Goal: Transaction & Acquisition: Purchase product/service

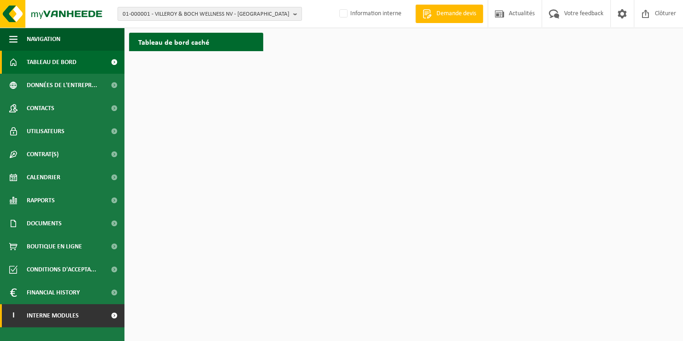
click at [87, 314] on link "I Interne modules" at bounding box center [62, 315] width 124 height 23
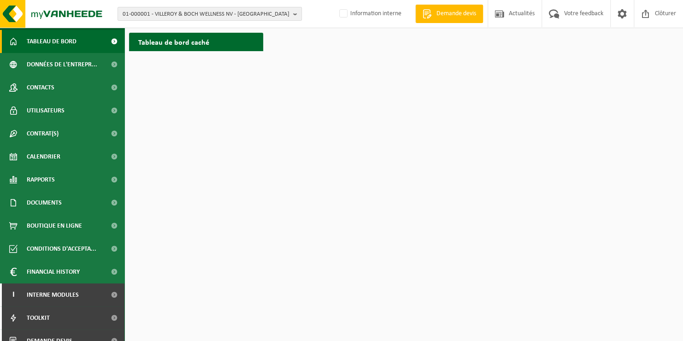
scroll to position [32, 0]
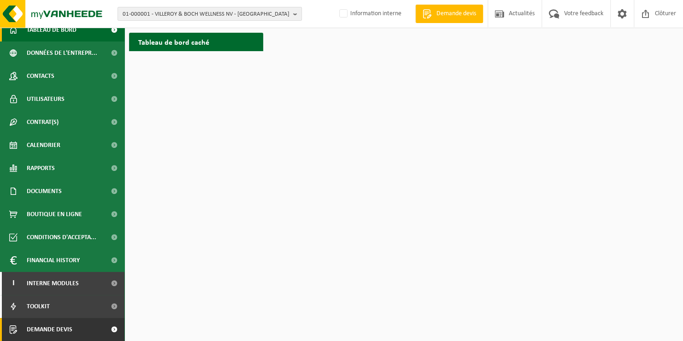
click at [65, 330] on span "Demande devis" at bounding box center [50, 329] width 46 height 23
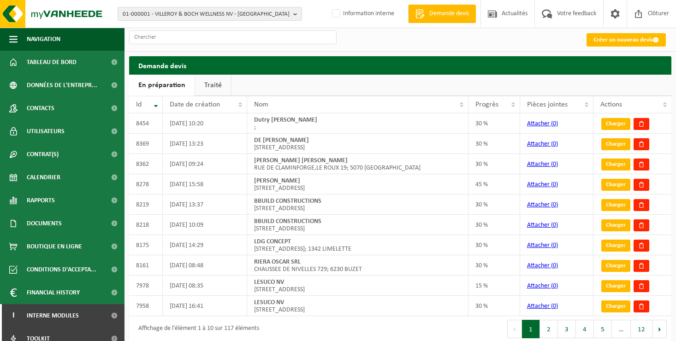
click at [607, 40] on link "Créer un nouveau devis" at bounding box center [625, 39] width 79 height 13
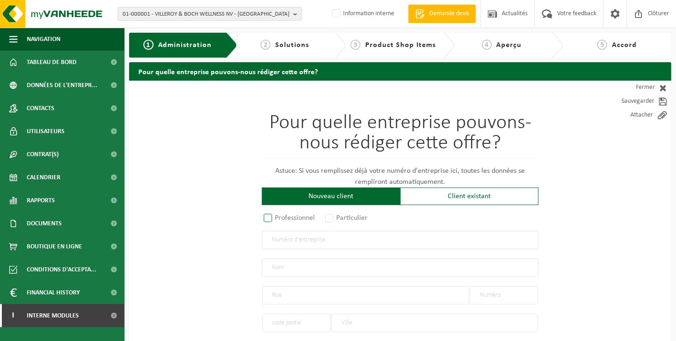
click at [296, 218] on label "Professionnel" at bounding box center [290, 218] width 56 height 13
click at [283, 218] on input "Professionnel" at bounding box center [280, 219] width 6 height 6
radio input "true"
click at [356, 220] on label "Particulier" at bounding box center [346, 218] width 47 height 13
click at [344, 220] on input "Particulier" at bounding box center [341, 219] width 6 height 6
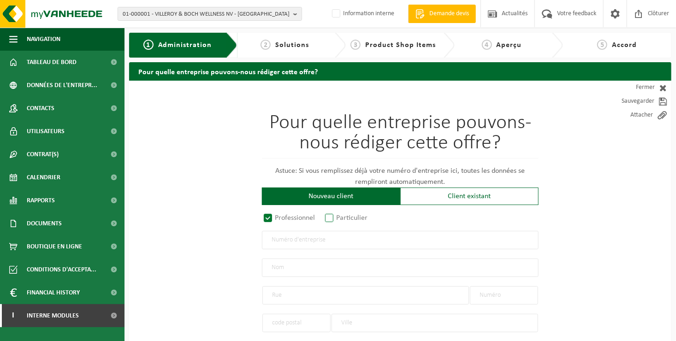
radio input "true"
select select "P"
select select "1707"
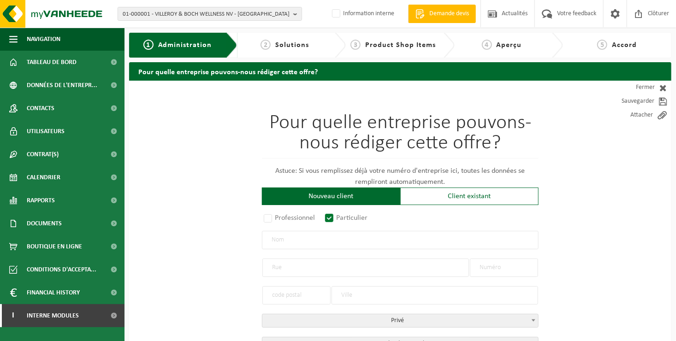
click at [356, 237] on input "text" at bounding box center [400, 240] width 277 height 18
type input "HINNEKENS JEAN PASCAL"
click at [281, 271] on input "text" at bounding box center [365, 268] width 207 height 18
type input "RUE DE LA HAUTE BORNE"
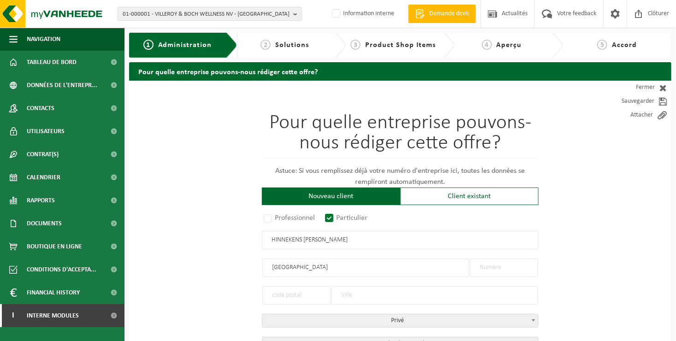
type input "RUE DE LA HAUTE BORNE"
click at [519, 268] on input "text" at bounding box center [504, 268] width 68 height 18
type input "34"
click at [268, 297] on input "text" at bounding box center [296, 295] width 68 height 18
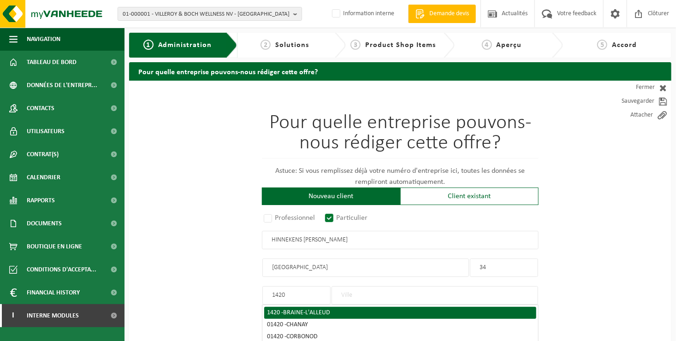
type input "1420"
click at [309, 314] on span "BRAINE-L'ALLEUD" at bounding box center [306, 312] width 47 height 7
type input "BRAINE-L'ALLEUD"
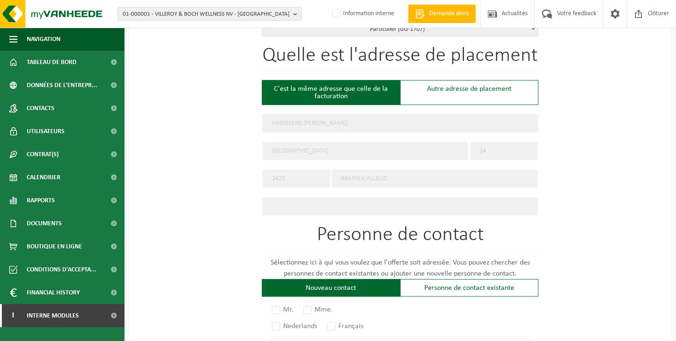
scroll to position [369, 0]
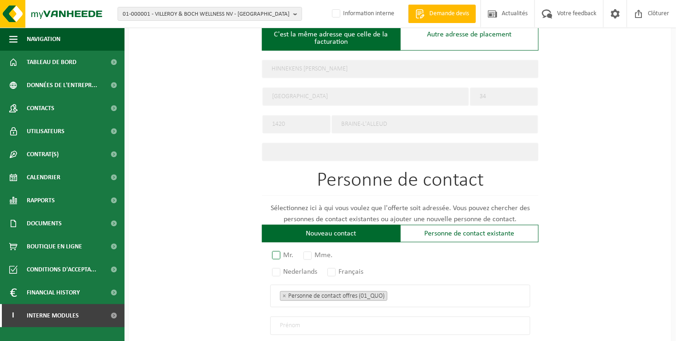
click at [288, 252] on label "Mr." at bounding box center [283, 255] width 26 height 13
radio input "true"
click at [340, 269] on label "Français" at bounding box center [346, 272] width 41 height 13
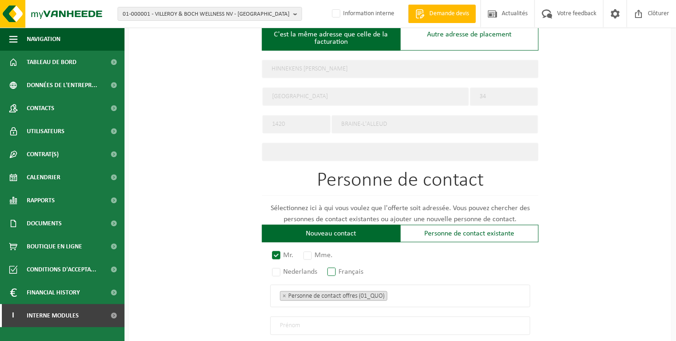
radio input "true"
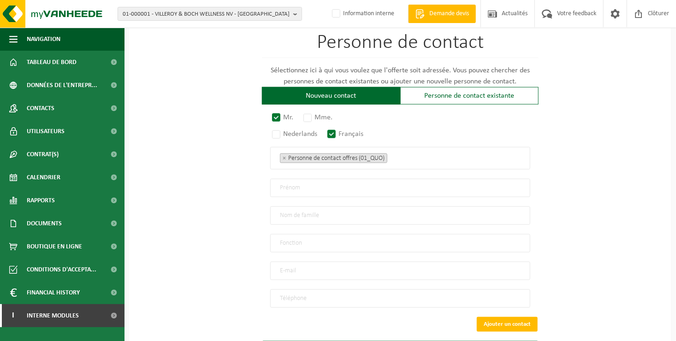
scroll to position [507, 0]
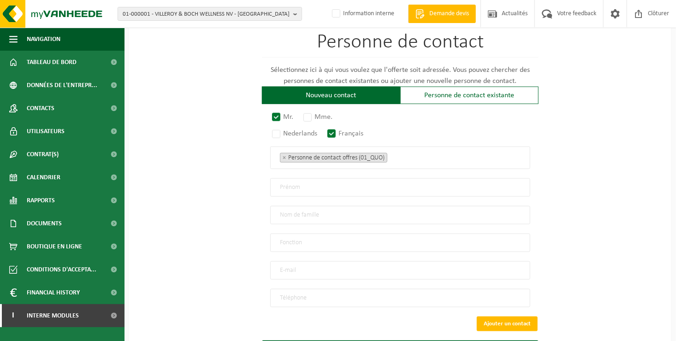
click at [415, 159] on ul "× Personne de contact offres (01_QUO)" at bounding box center [400, 158] width 241 height 12
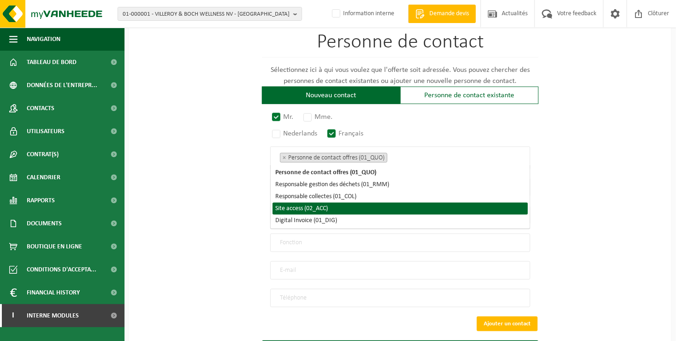
click at [382, 211] on li "Site access (02_ACC)" at bounding box center [400, 209] width 255 height 12
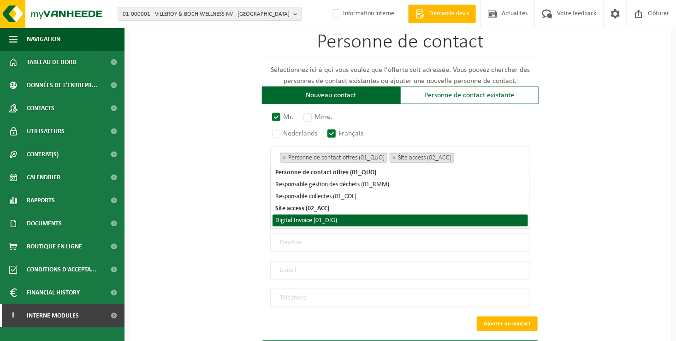
click at [380, 224] on li "Digital Invoice (01_DIG)" at bounding box center [400, 221] width 255 height 12
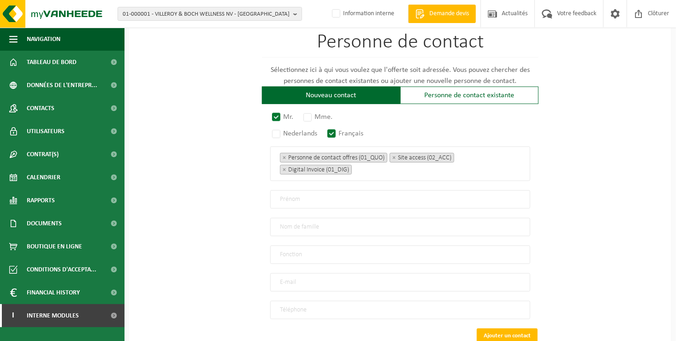
click at [281, 198] on input "text" at bounding box center [400, 199] width 260 height 18
type input "JEAN PASCAL"
click at [296, 230] on input "text" at bounding box center [400, 227] width 260 height 18
type input "HINNEKENS"
click at [324, 256] on input "text" at bounding box center [400, 255] width 260 height 18
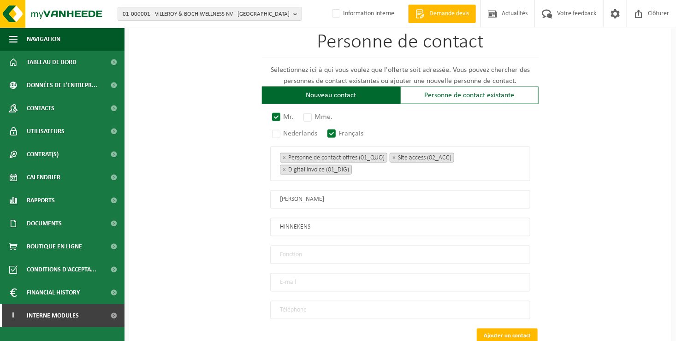
type input "Directeur"
click at [308, 277] on input "email" at bounding box center [400, 282] width 260 height 18
type input "JPHINNEKENS@GMAIL.COM"
click at [293, 309] on input "tel" at bounding box center [400, 310] width 260 height 18
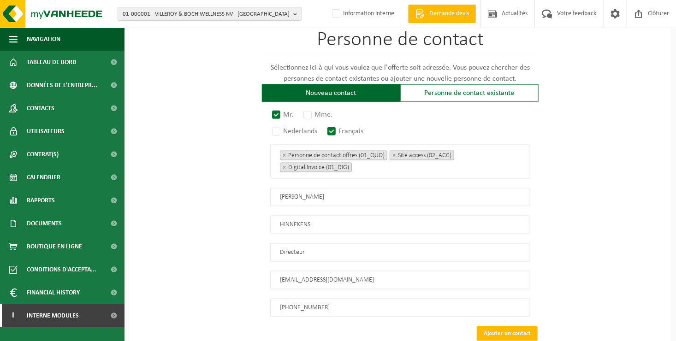
scroll to position [564, 0]
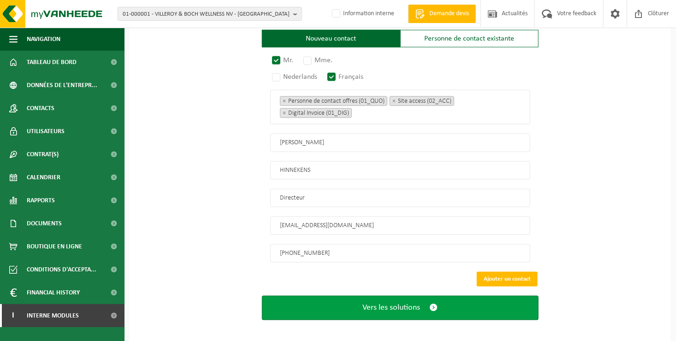
type input "+32 478 84 71 22"
click at [386, 305] on span "Vers les solutions" at bounding box center [392, 308] width 58 height 10
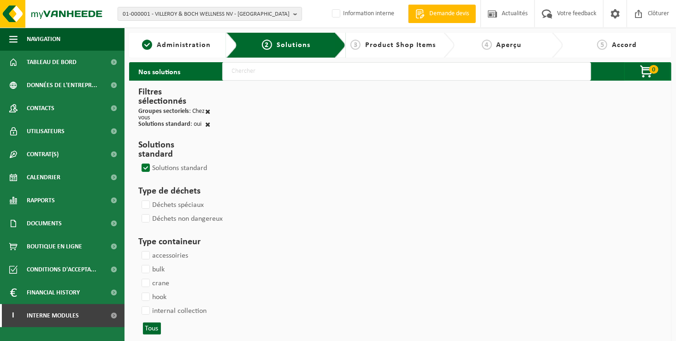
click at [290, 76] on input "text" at bounding box center [406, 71] width 369 height 18
type input "000052"
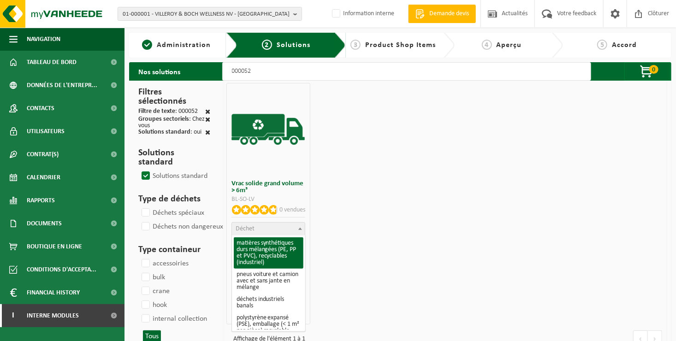
click at [288, 231] on span "Déchet" at bounding box center [268, 229] width 73 height 13
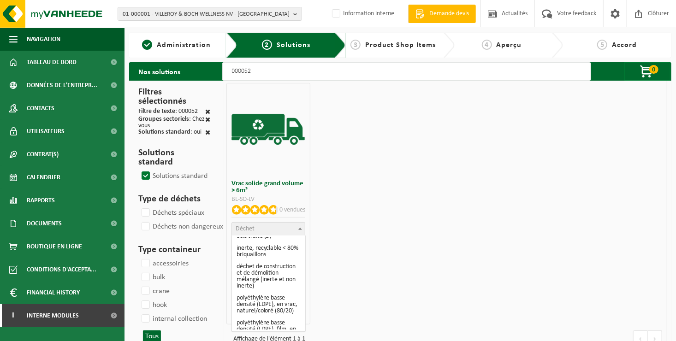
scroll to position [184, 0]
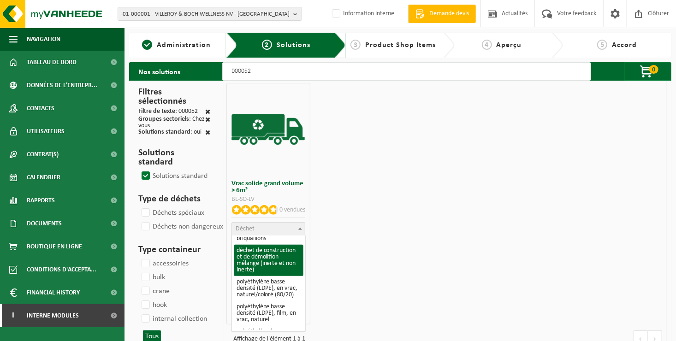
select select "31"
select select
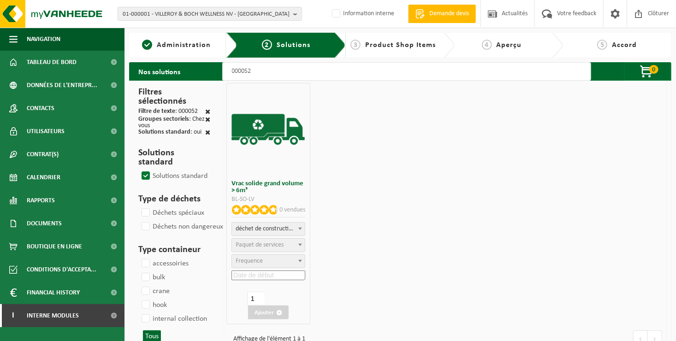
select select
select select "47"
select select "25"
click at [268, 278] on input at bounding box center [268, 276] width 74 height 10
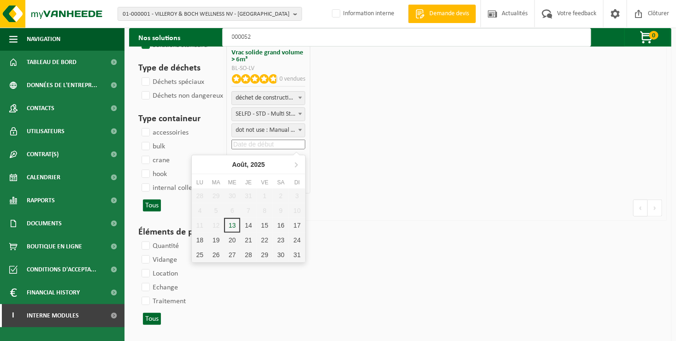
scroll to position [138, 0]
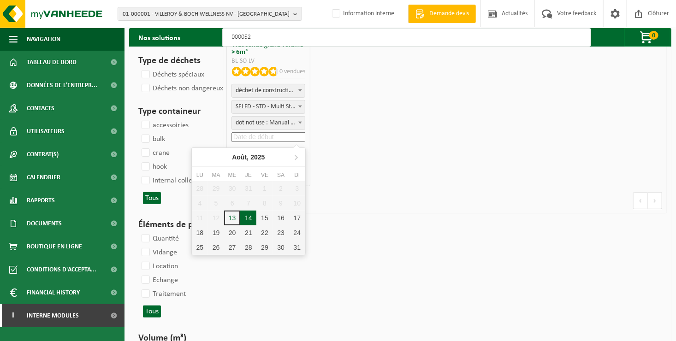
click at [250, 219] on div "14" at bounding box center [248, 218] width 16 height 15
type input "[DATE]"
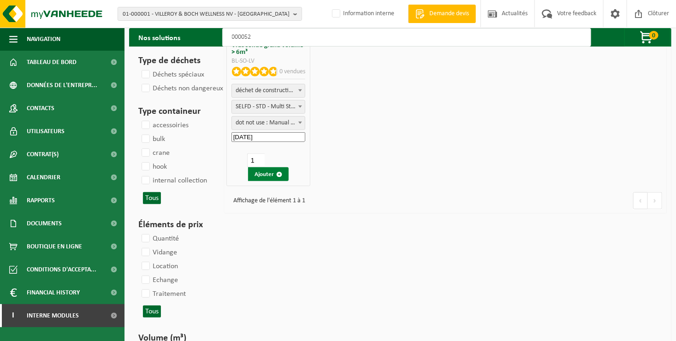
click at [268, 172] on button "Ajouter" at bounding box center [268, 174] width 41 height 14
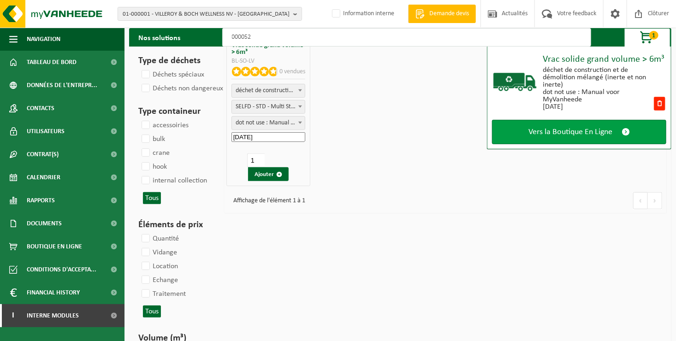
click at [535, 131] on span "Vers la Boutique En Ligne" at bounding box center [570, 132] width 84 height 10
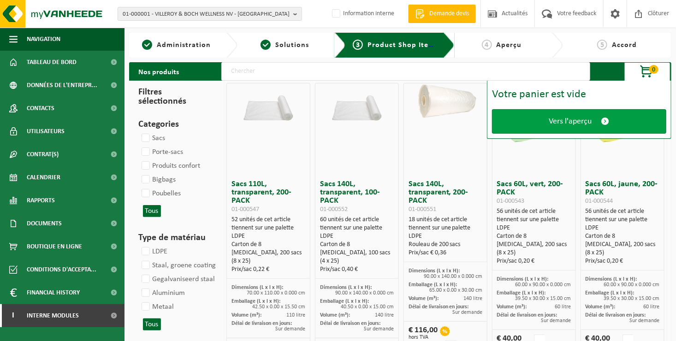
click at [542, 128] on link "Vers l'aperçu" at bounding box center [579, 121] width 174 height 24
click at [519, 125] on link "Vers l'aperçu" at bounding box center [579, 121] width 174 height 24
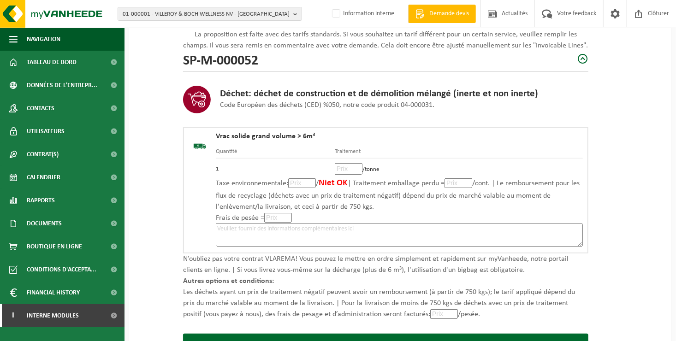
scroll to position [184, 0]
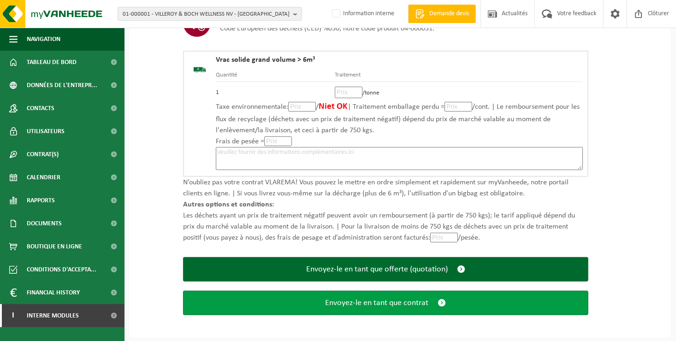
click at [363, 302] on span "Envoyez-le en tant que contrat" at bounding box center [377, 303] width 103 height 10
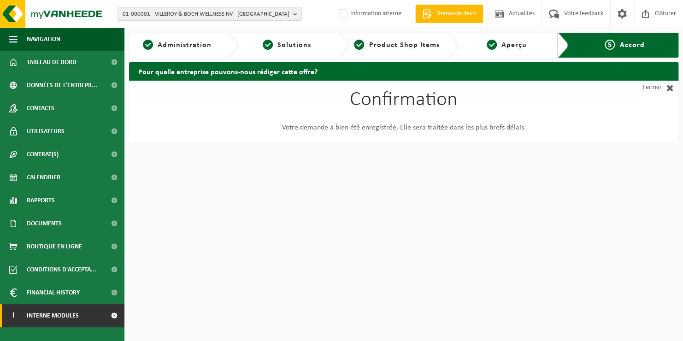
click at [61, 318] on span "Interne modules" at bounding box center [53, 315] width 52 height 23
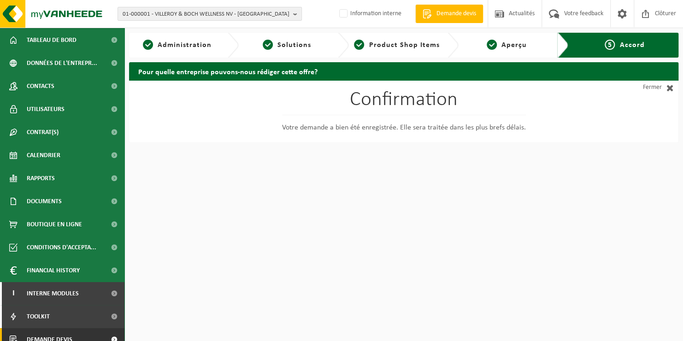
scroll to position [32, 0]
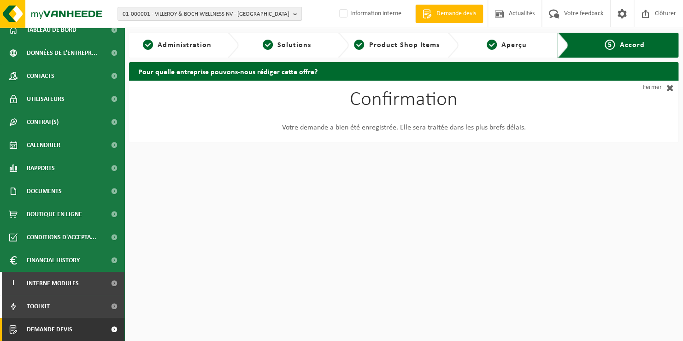
click at [60, 327] on span "Demande devis" at bounding box center [50, 329] width 46 height 23
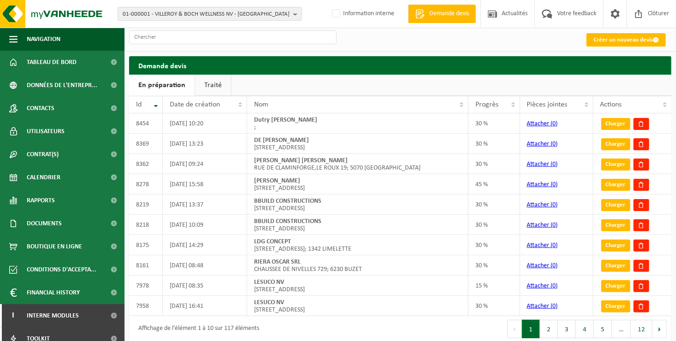
click at [603, 38] on link "Créer un nouveau devis" at bounding box center [625, 39] width 79 height 13
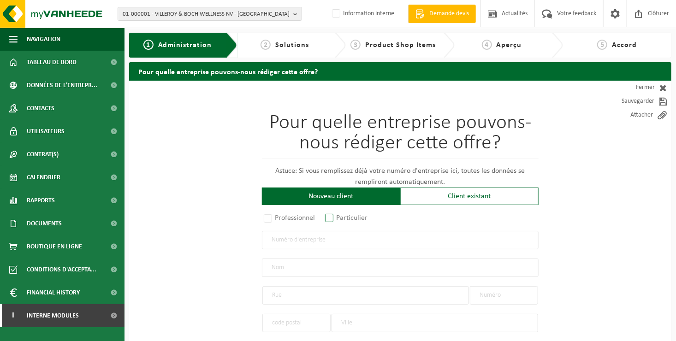
click at [331, 219] on label "Particulier" at bounding box center [346, 218] width 47 height 13
click at [338, 219] on input "Particulier" at bounding box center [341, 219] width 6 height 6
radio input "true"
select select "P"
select select "1707"
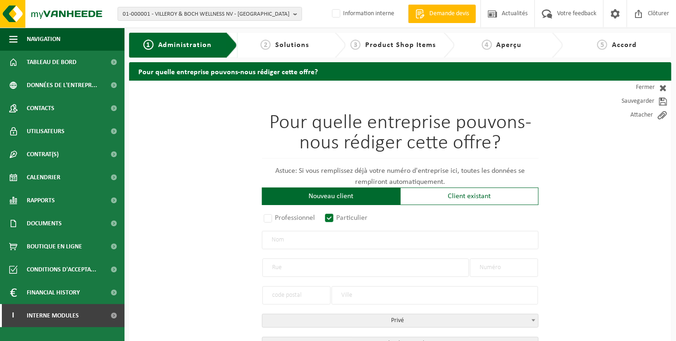
click at [332, 240] on input "text" at bounding box center [400, 240] width 277 height 18
type input "LORGE VINCENT"
click at [314, 260] on input "text" at bounding box center [365, 268] width 207 height 18
type input "COUR DE LA COPENNE"
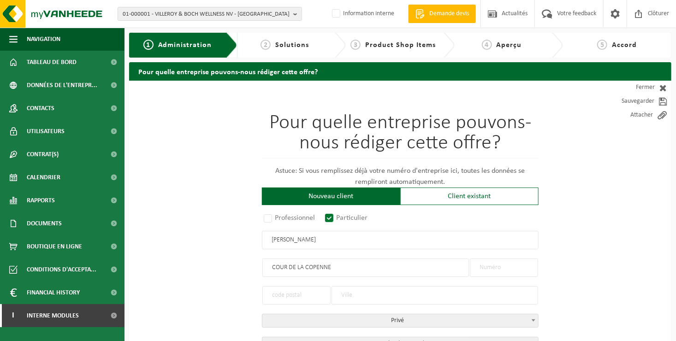
type input "COUR DE LA COPENNE"
click at [490, 267] on input "text" at bounding box center [504, 268] width 68 height 18
type input "14"
click at [320, 296] on input "text" at bounding box center [296, 295] width 68 height 18
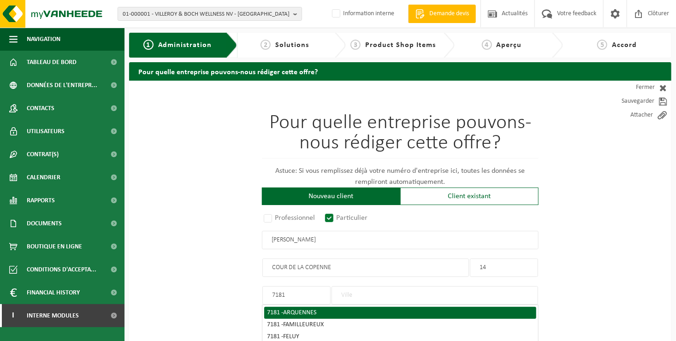
type input "7181"
click at [316, 315] on span "ARQUENNES" at bounding box center [299, 312] width 33 height 7
type input "ARQUENNES"
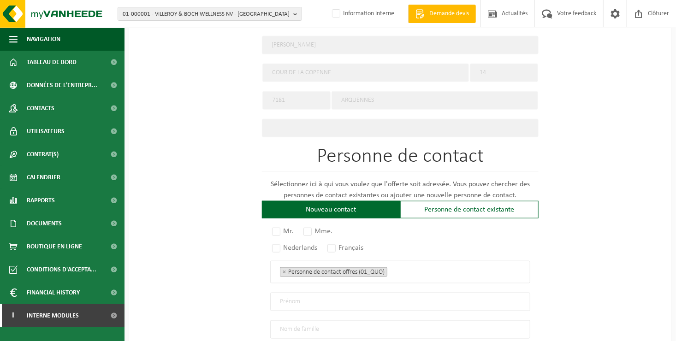
scroll to position [507, 0]
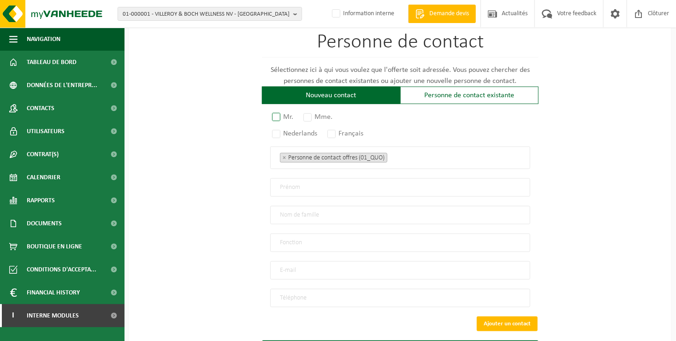
click at [281, 113] on label "Mr." at bounding box center [283, 117] width 26 height 13
radio input "true"
click at [334, 130] on label "Français" at bounding box center [346, 133] width 41 height 13
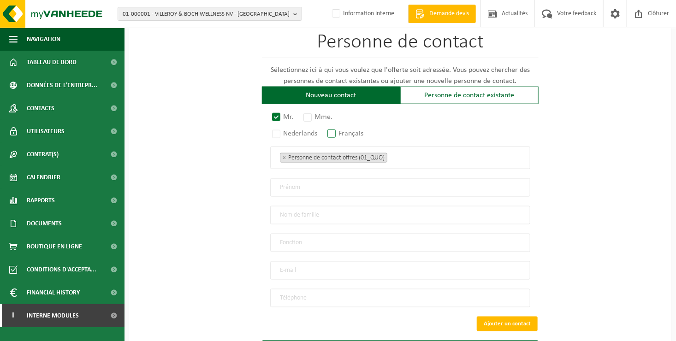
radio input "true"
click at [416, 159] on ul "× Personne de contact offres (01_QUO)" at bounding box center [400, 158] width 241 height 12
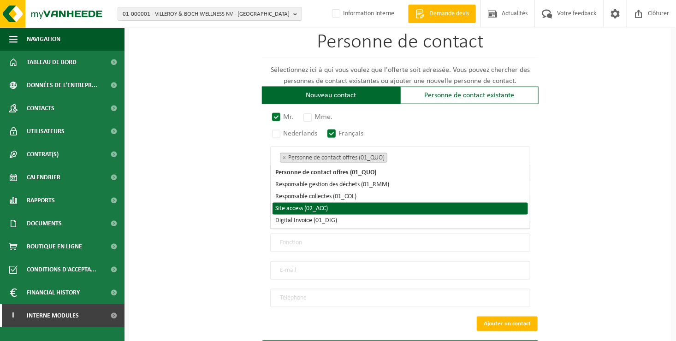
click at [373, 210] on li "Site access (02_ACC)" at bounding box center [400, 209] width 255 height 12
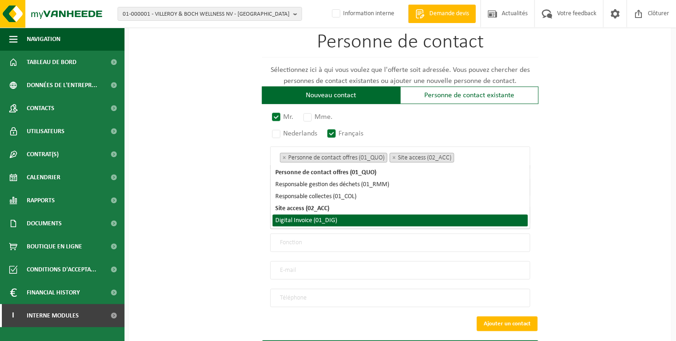
click at [373, 223] on li "Digital Invoice (01_DIG)" at bounding box center [400, 221] width 255 height 12
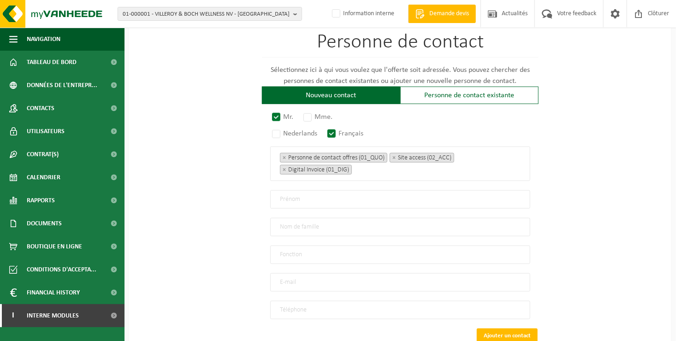
drag, startPoint x: 285, startPoint y: 197, endPoint x: 290, endPoint y: 199, distance: 5.6
click at [285, 197] on input "text" at bounding box center [400, 199] width 260 height 18
type input "VINCENT"
click at [284, 221] on input "text" at bounding box center [400, 227] width 260 height 18
type input "LORGE"
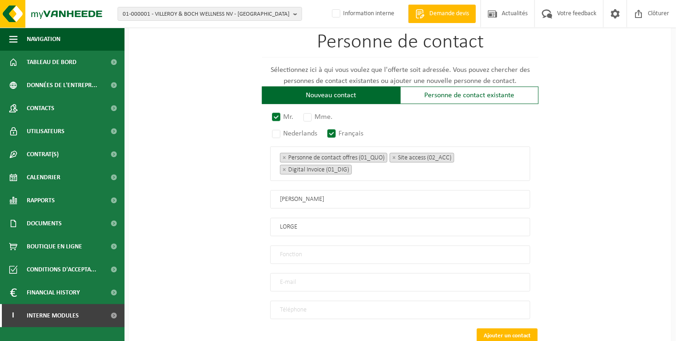
click at [329, 253] on input "text" at bounding box center [400, 255] width 260 height 18
type input "Directeur"
click at [334, 281] on input "email" at bounding box center [400, 282] width 260 height 18
type input "LORGE.COLLARD@GMAIL.COM"
click at [302, 303] on input "tel" at bounding box center [400, 310] width 260 height 18
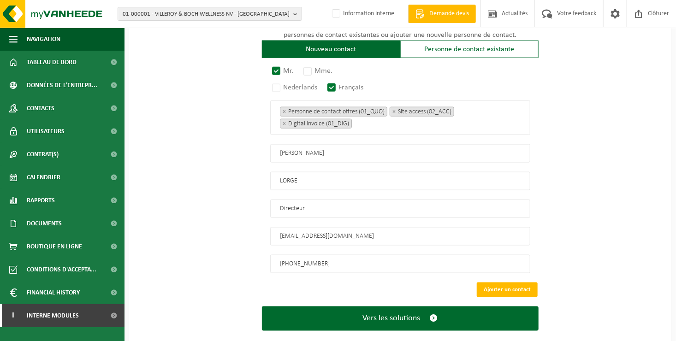
scroll to position [564, 0]
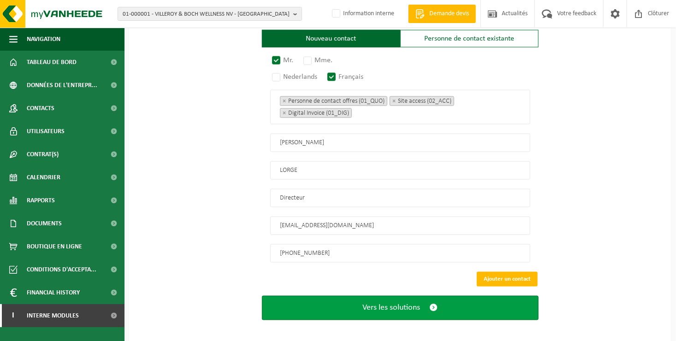
type input "+32 499 34 45 20"
click at [388, 303] on span "Vers les solutions" at bounding box center [392, 308] width 58 height 10
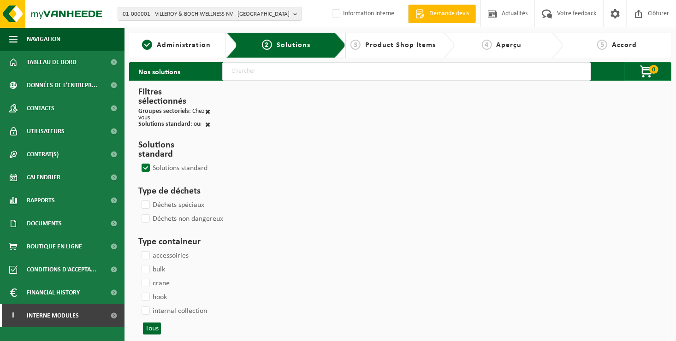
select select
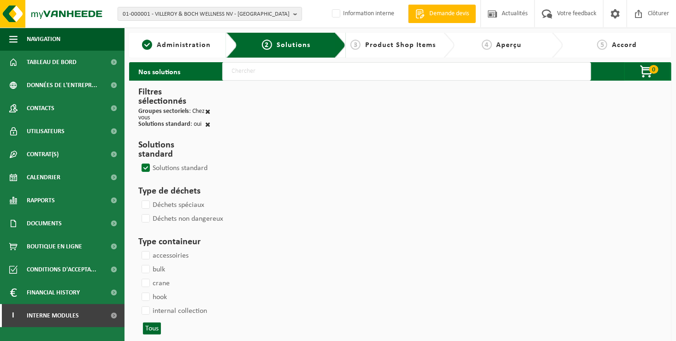
select select
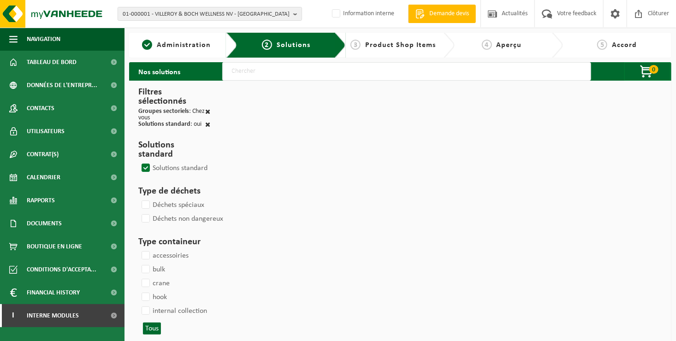
select select
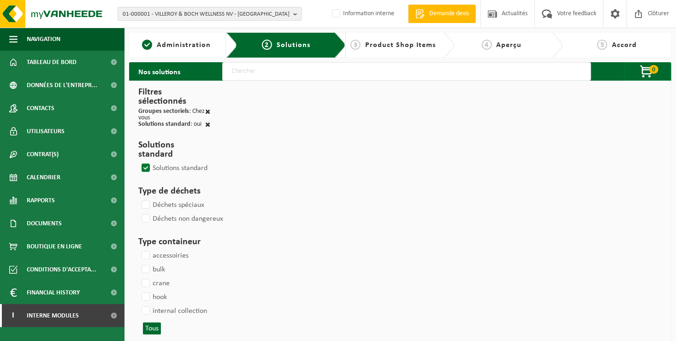
select select
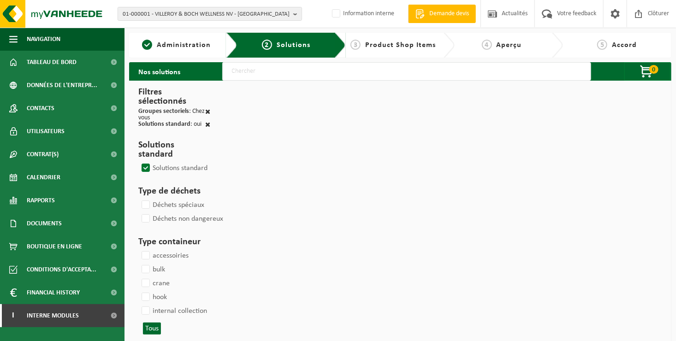
select select
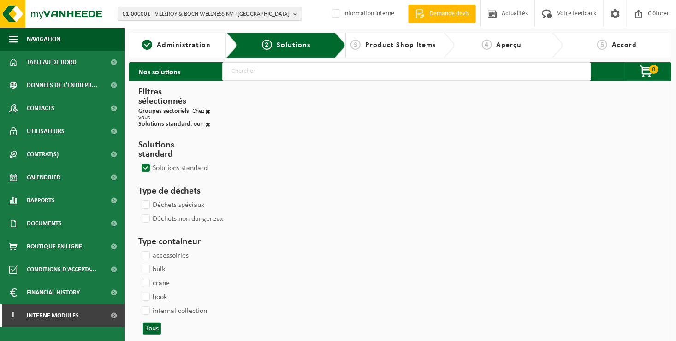
select select
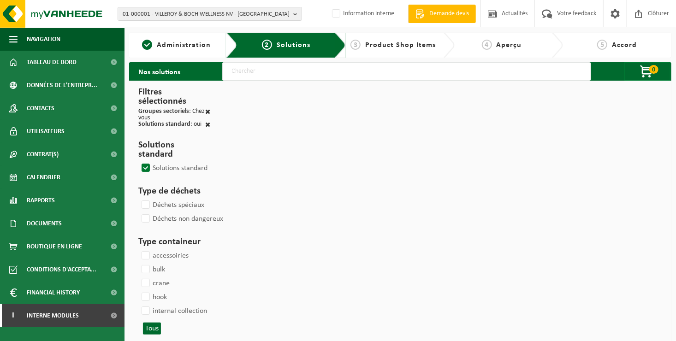
select select
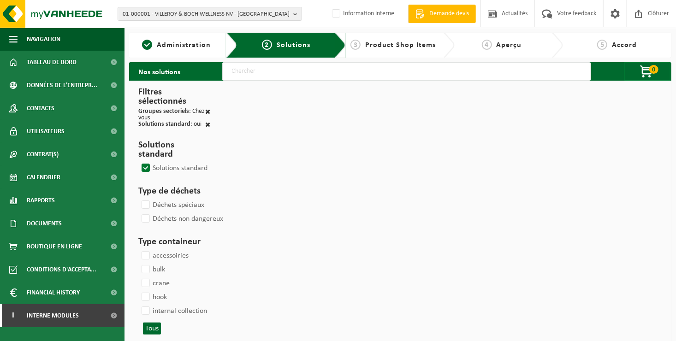
select select
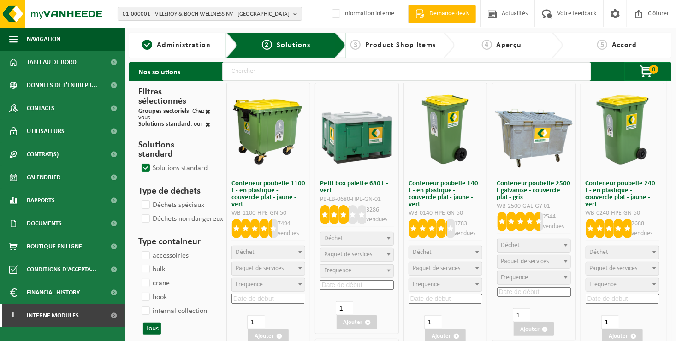
click at [244, 71] on input "text" at bounding box center [406, 71] width 369 height 18
click at [234, 78] on input "text" at bounding box center [406, 71] width 369 height 18
type input "000052"
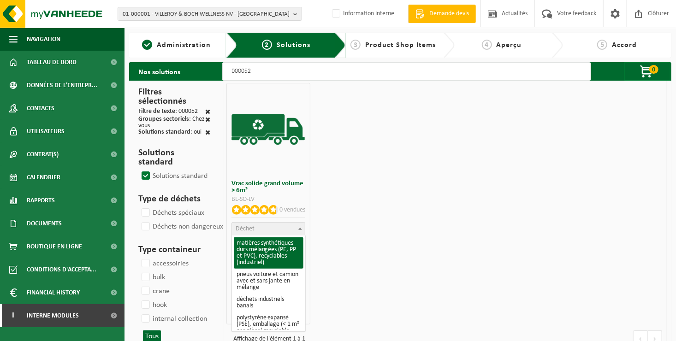
click at [267, 231] on span "Déchet" at bounding box center [268, 229] width 73 height 13
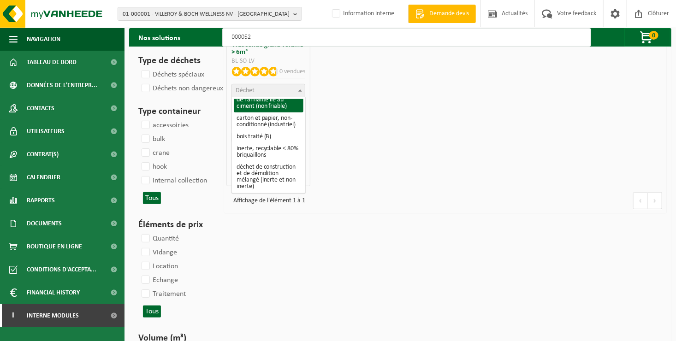
scroll to position [184, 0]
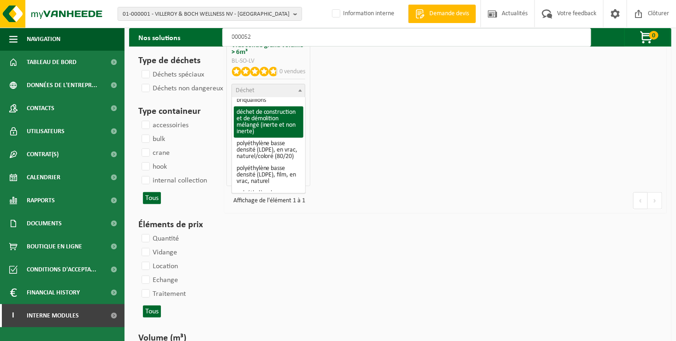
select select "31"
select select
select select "47"
select select "25"
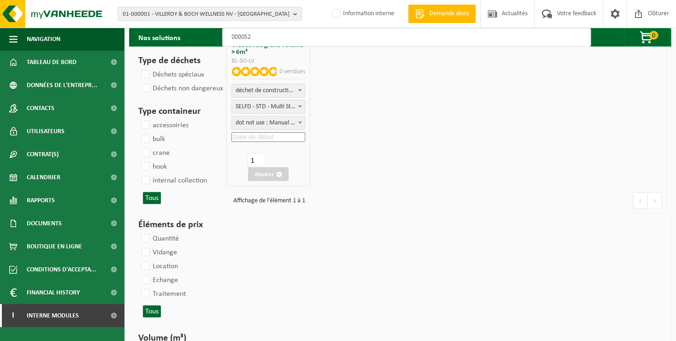
click at [270, 136] on input at bounding box center [268, 137] width 74 height 10
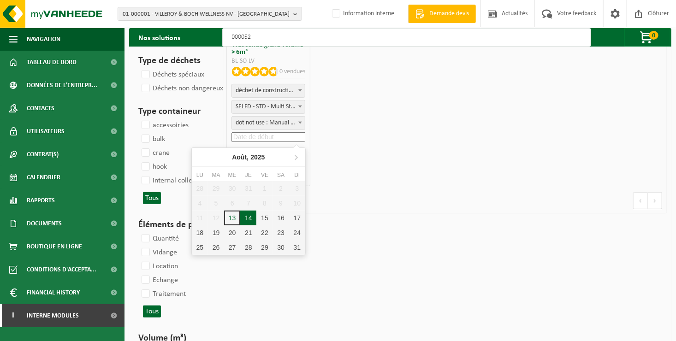
click at [251, 214] on div "14" at bounding box center [248, 218] width 16 height 15
type input "2025-08-14"
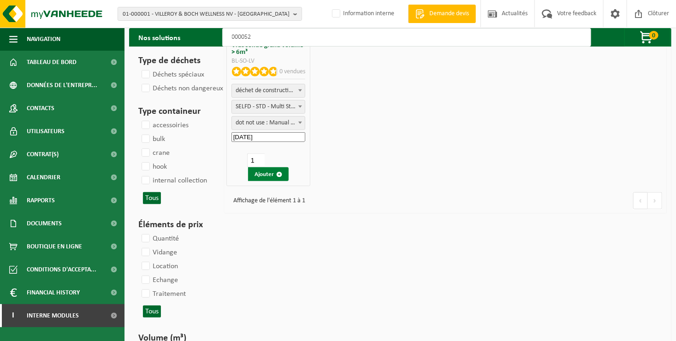
click at [260, 178] on button "Ajouter" at bounding box center [268, 174] width 41 height 14
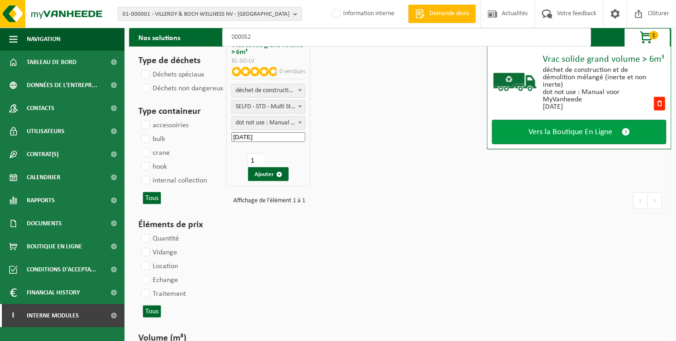
click at [534, 129] on span "Vers la Boutique En Ligne" at bounding box center [570, 132] width 84 height 10
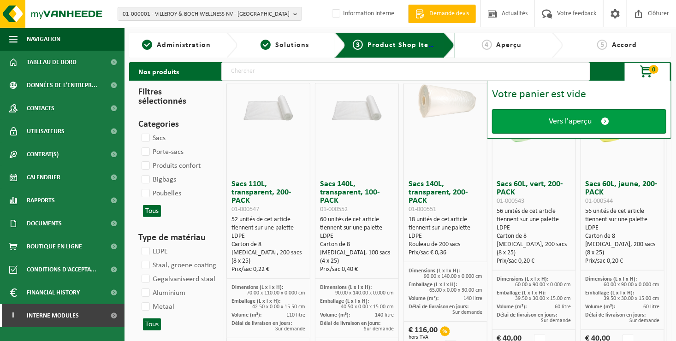
click at [535, 125] on link "Vers l'aperçu" at bounding box center [579, 121] width 174 height 24
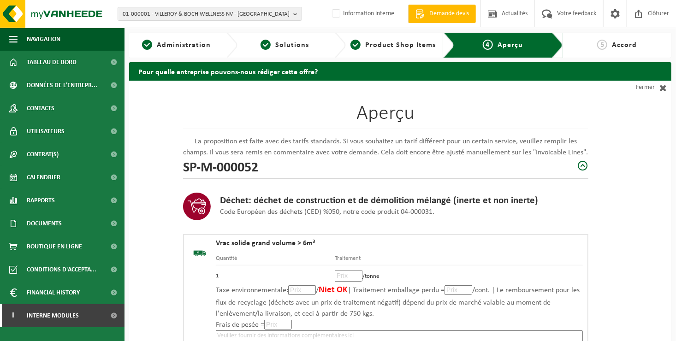
scroll to position [184, 0]
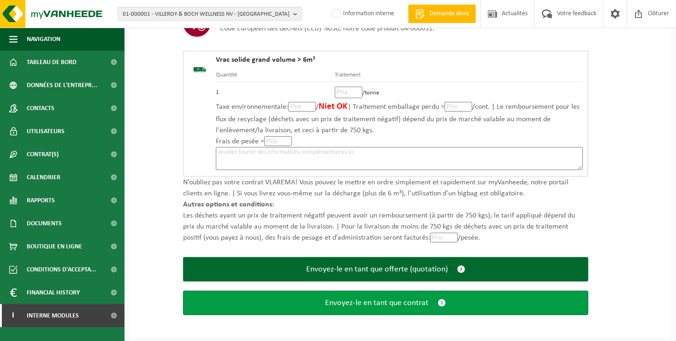
click at [366, 308] on button "Envoyez-le en tant que contrat" at bounding box center [385, 303] width 405 height 24
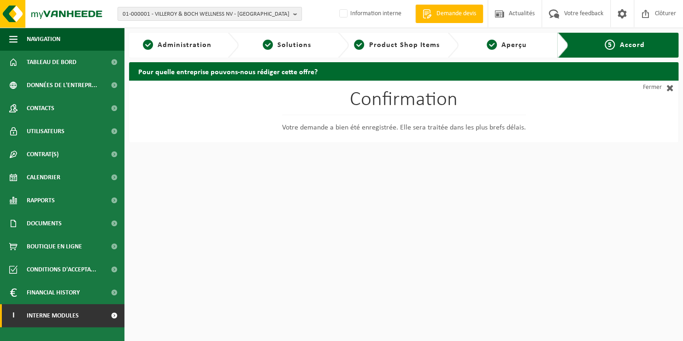
click at [84, 318] on link "I Interne modules" at bounding box center [62, 315] width 124 height 23
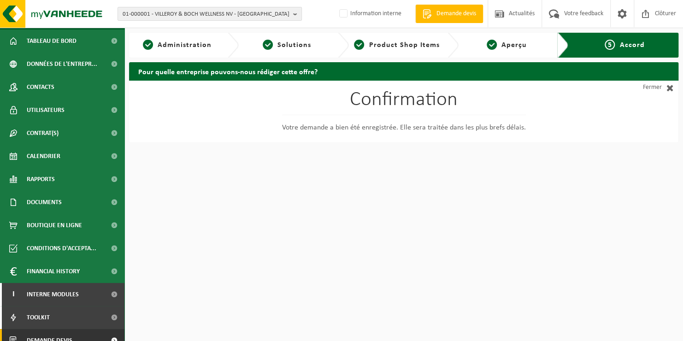
scroll to position [32, 0]
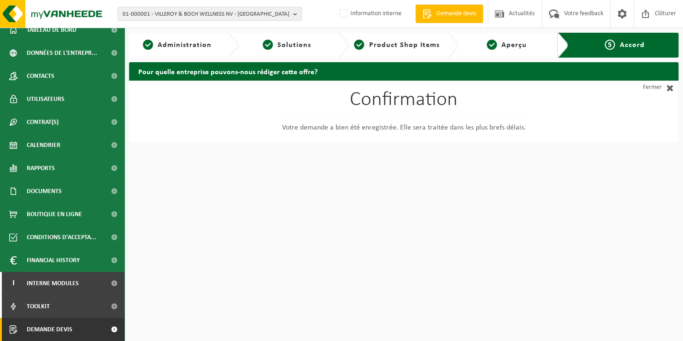
click at [67, 326] on span "Demande devis" at bounding box center [50, 329] width 46 height 23
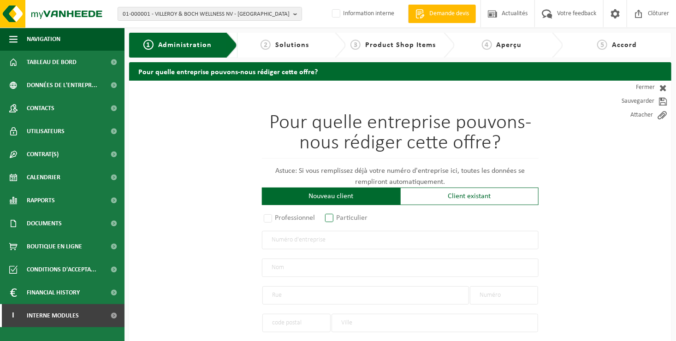
click at [332, 219] on label "Particulier" at bounding box center [346, 218] width 47 height 13
click at [338, 219] on input "Particulier" at bounding box center [341, 219] width 6 height 6
radio input "true"
select select "P"
select select "1707"
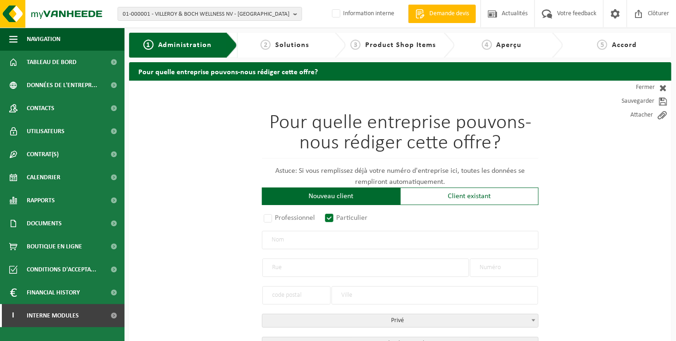
click at [362, 242] on input "text" at bounding box center [400, 240] width 277 height 18
type input "COURTOIS THOMAS"
click at [344, 270] on input "text" at bounding box center [365, 268] width 207 height 18
type input "RUE DU CENTRE"
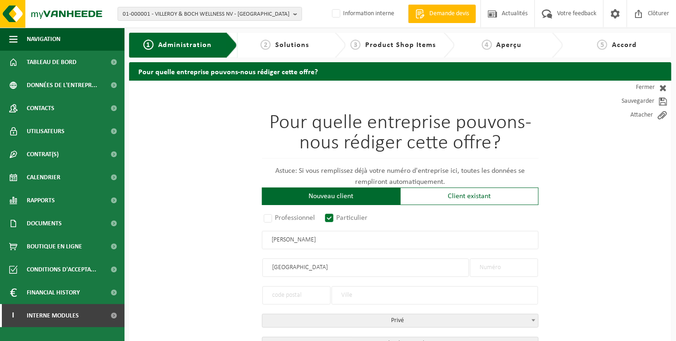
type input "RUE DU CENTRE"
click at [484, 265] on input "text" at bounding box center [504, 268] width 68 height 18
type input "11"
click at [315, 298] on input "text" at bounding box center [296, 295] width 68 height 18
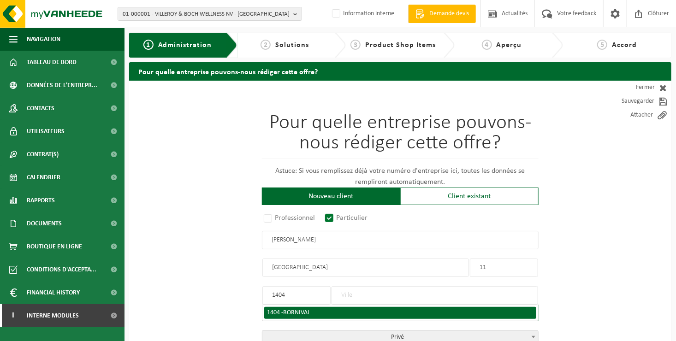
type input "1404"
click at [316, 315] on li "1404 - BORNIVAL" at bounding box center [400, 313] width 272 height 12
click at [305, 310] on span "BORNIVAL" at bounding box center [296, 312] width 27 height 7
type input "BORNIVAL"
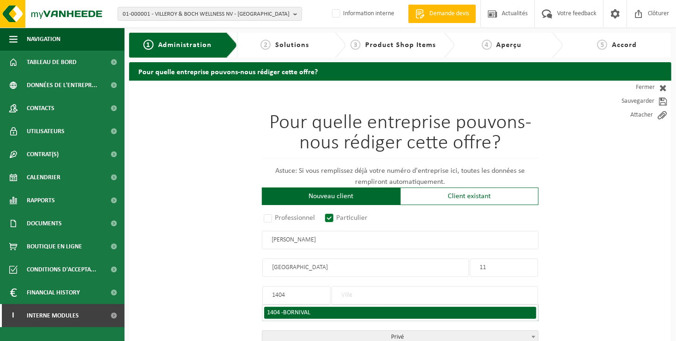
type input "BORNIVAL"
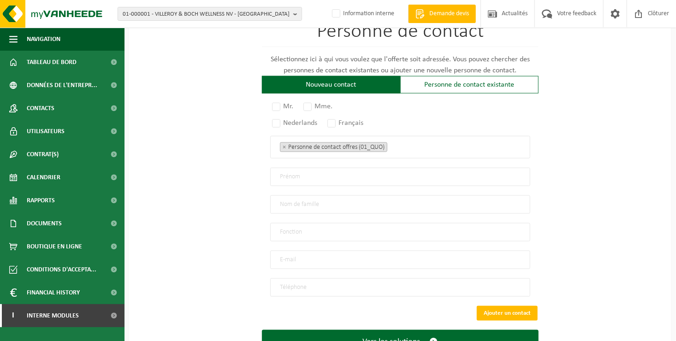
scroll to position [552, 0]
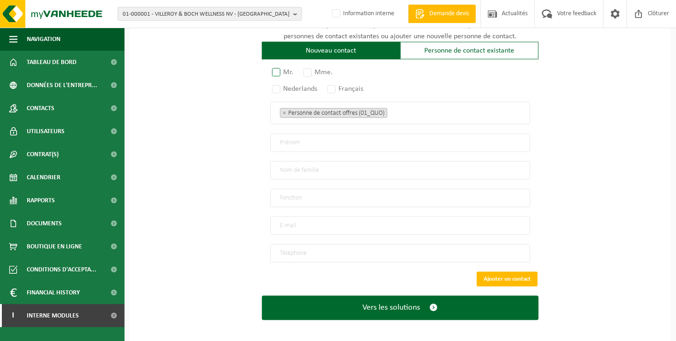
click at [278, 72] on label "Mr." at bounding box center [283, 72] width 26 height 13
radio input "true"
click at [330, 86] on label "Français" at bounding box center [346, 89] width 41 height 13
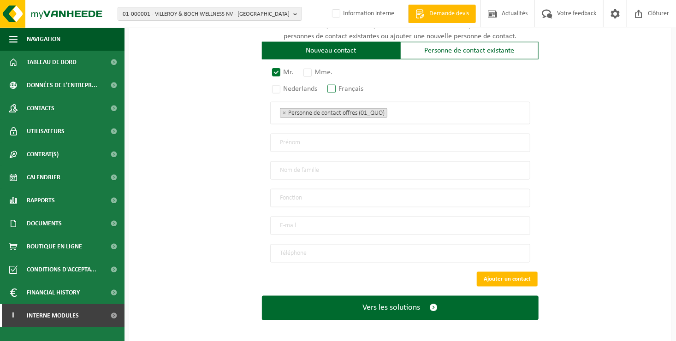
radio input "true"
drag, startPoint x: 408, startPoint y: 110, endPoint x: 409, endPoint y: 117, distance: 7.1
click at [408, 110] on ul "× Personne de contact offres (01_QUO)" at bounding box center [400, 113] width 241 height 12
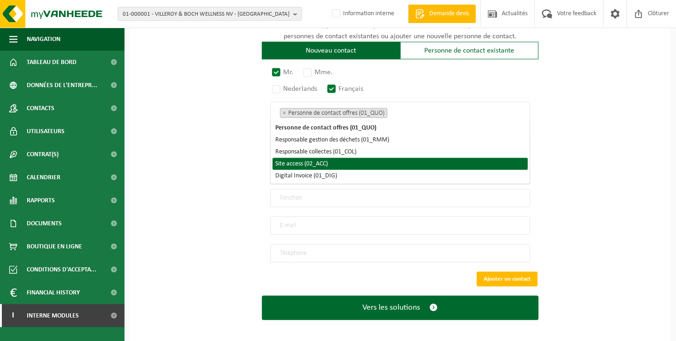
click at [382, 164] on li "Site access (02_ACC)" at bounding box center [400, 164] width 255 height 12
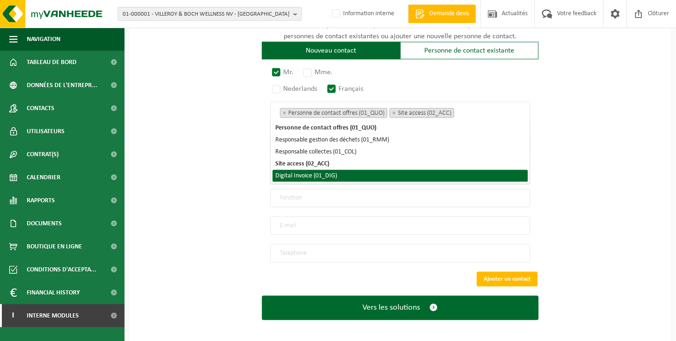
click at [380, 178] on li "Digital Invoice (01_DIG)" at bounding box center [400, 176] width 255 height 12
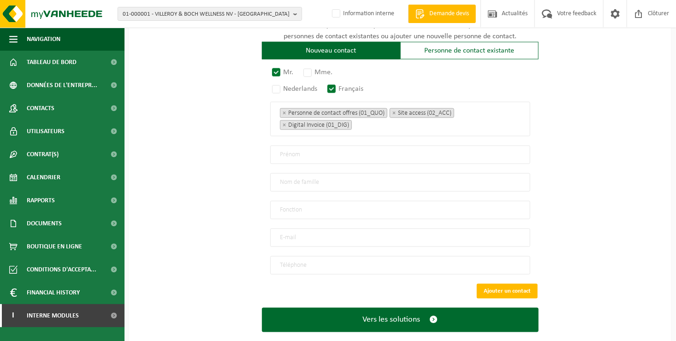
click at [309, 160] on div "Mr. Mme. Nederlands Français Personne de contact offres (01_QUO) Responsable ge…" at bounding box center [400, 172] width 277 height 206
click at [315, 151] on input "text" at bounding box center [400, 155] width 260 height 18
type input "THOMAS"
click at [281, 179] on input "text" at bounding box center [400, 182] width 260 height 18
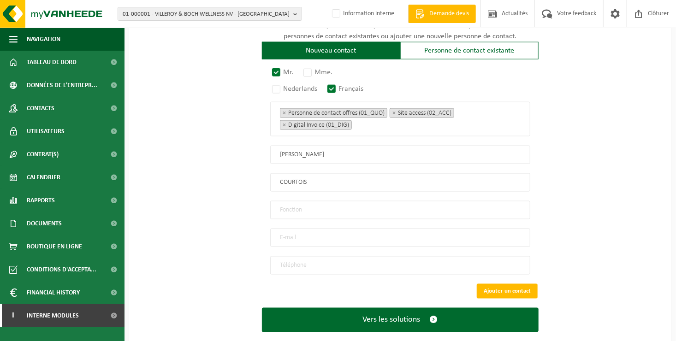
type input "COURTOIS"
click at [295, 201] on input "text" at bounding box center [400, 210] width 260 height 18
type input "Directeur"
click at [304, 236] on input "email" at bounding box center [400, 238] width 260 height 18
type input "THOMAS.COURTOIS13@GMAIL.COM"
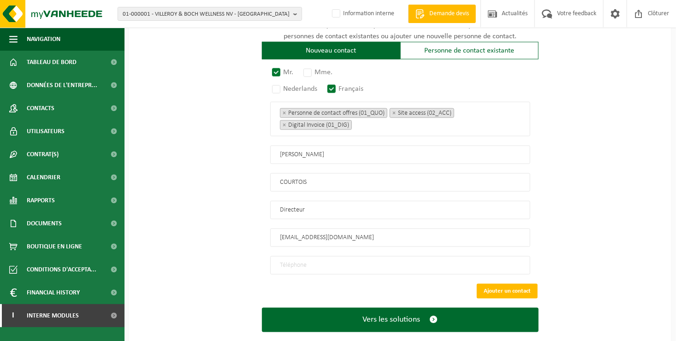
click at [300, 263] on input "tel" at bounding box center [400, 265] width 260 height 18
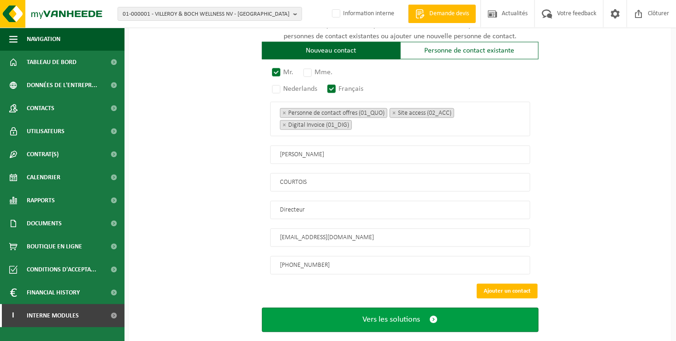
type input "+32 473 59 71 37"
click at [320, 310] on button "Vers les solutions" at bounding box center [400, 320] width 277 height 24
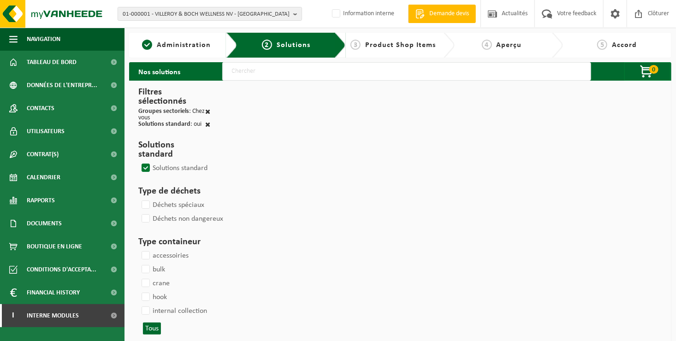
click at [263, 68] on input "text" at bounding box center [406, 71] width 369 height 18
type input "000052"
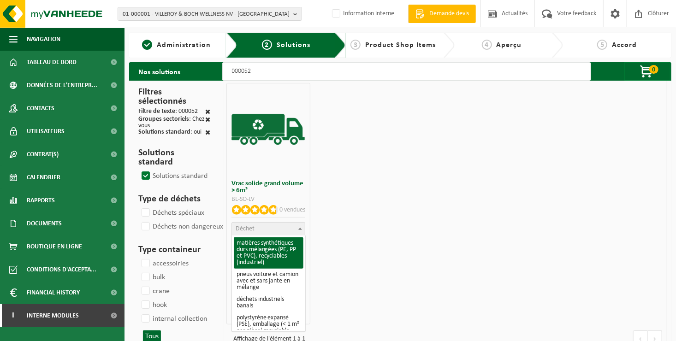
click at [269, 231] on span "Déchet" at bounding box center [268, 229] width 73 height 13
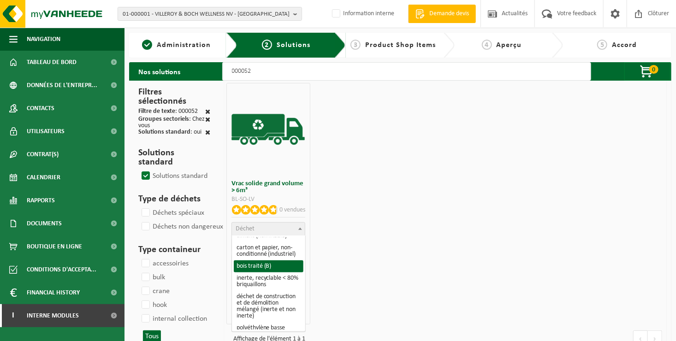
scroll to position [184, 0]
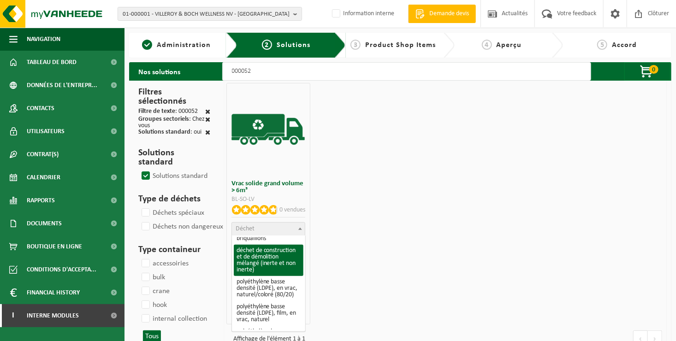
select select "31"
select select
select select "47"
select select "25"
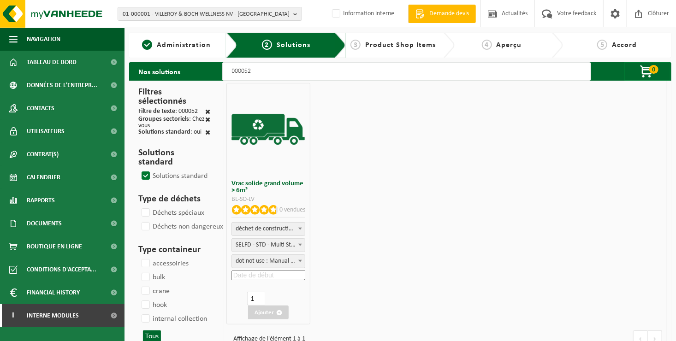
click at [248, 279] on input at bounding box center [268, 276] width 74 height 10
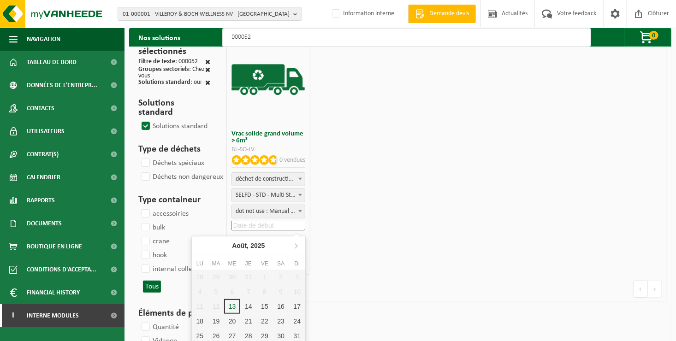
scroll to position [138, 0]
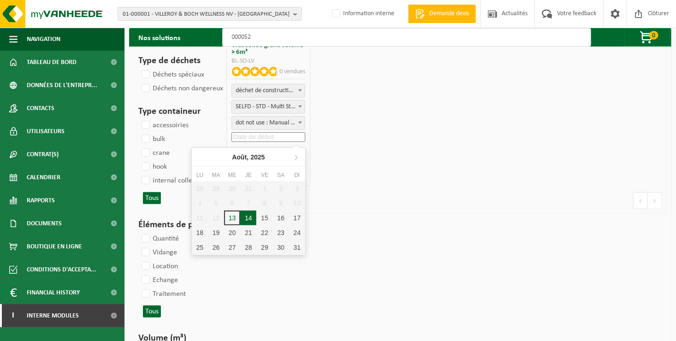
click at [248, 219] on div "14" at bounding box center [248, 218] width 16 height 15
type input "[DATE]"
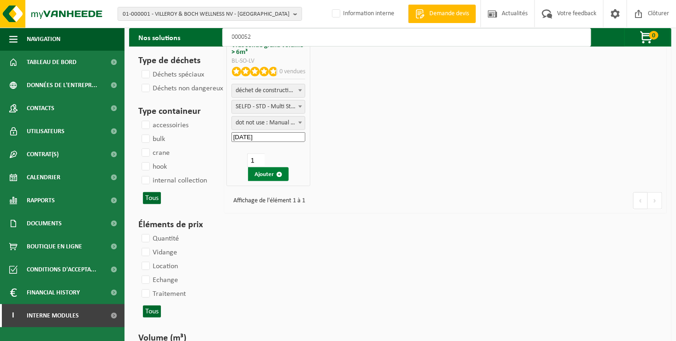
click at [257, 171] on button "Ajouter" at bounding box center [268, 174] width 41 height 14
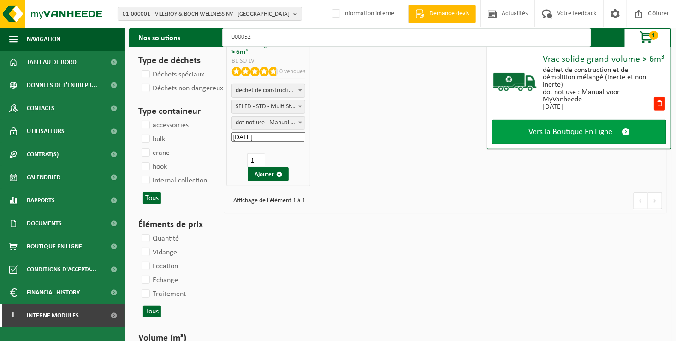
click at [531, 136] on span "Vers la Boutique En Ligne" at bounding box center [570, 132] width 84 height 10
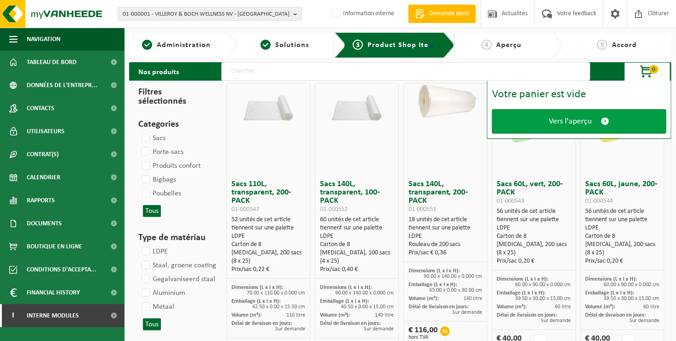
click at [525, 124] on link "Vers l'aperçu" at bounding box center [579, 121] width 174 height 24
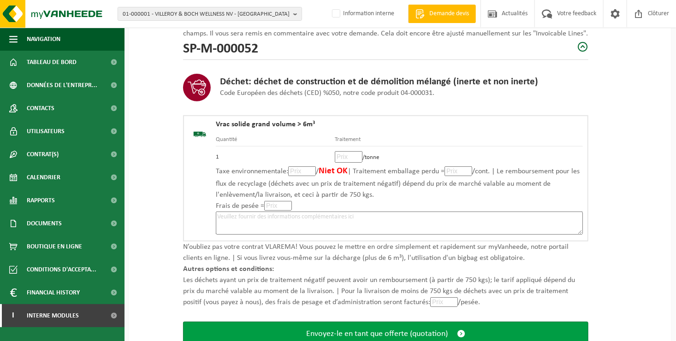
scroll to position [184, 0]
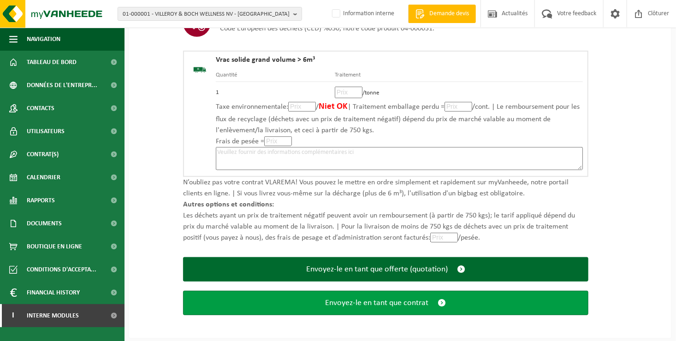
click at [327, 299] on span "Envoyez-le en tant que contrat" at bounding box center [377, 303] width 103 height 10
